Goal: Share content: Share content

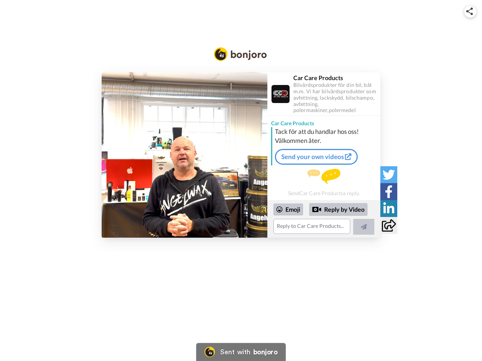
click at [470, 11] on img at bounding box center [469, 12] width 7 height 8
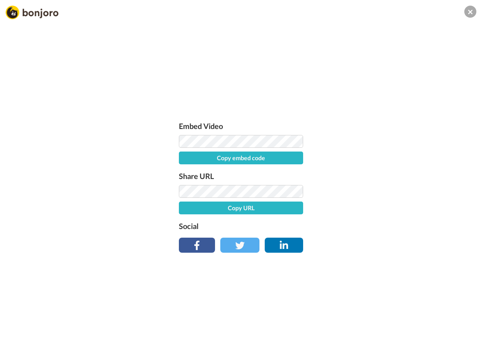
click at [184, 155] on button "Copy embed code" at bounding box center [241, 158] width 124 height 13
click at [324, 219] on div "Embed Video Embed code copied! Share URL Copy URL Social" at bounding box center [241, 221] width 482 height 361
click at [288, 210] on button "Copy URL" at bounding box center [241, 208] width 124 height 13
click at [338, 210] on div "Embed Video Embed code copied! Share URL Copy URL Social" at bounding box center [241, 221] width 482 height 361
click at [363, 227] on div "Embed Video Embed code copied! Share URL URL copied! Social" at bounding box center [241, 221] width 482 height 361
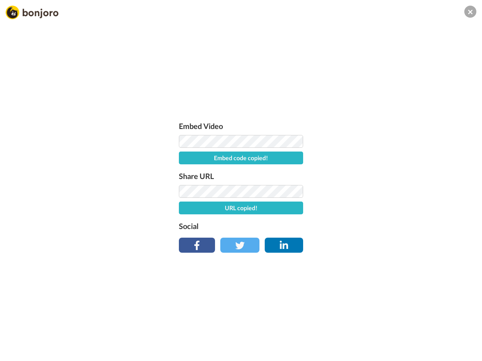
click at [388, 175] on div "Embed Video Embed code copied! Share URL URL copied! Social" at bounding box center [241, 221] width 482 height 361
click at [388, 191] on div "Embed Video Embed code copied! Share URL URL copied! Social" at bounding box center [241, 221] width 482 height 361
click at [388, 208] on div "Embed Video Embed code copied! Share URL URL copied! Social" at bounding box center [241, 221] width 482 height 361
click at [388, 225] on div "Embed Video Embed code copied! Share URL URL copied! Social" at bounding box center [241, 221] width 482 height 361
